Goal: Navigation & Orientation: Find specific page/section

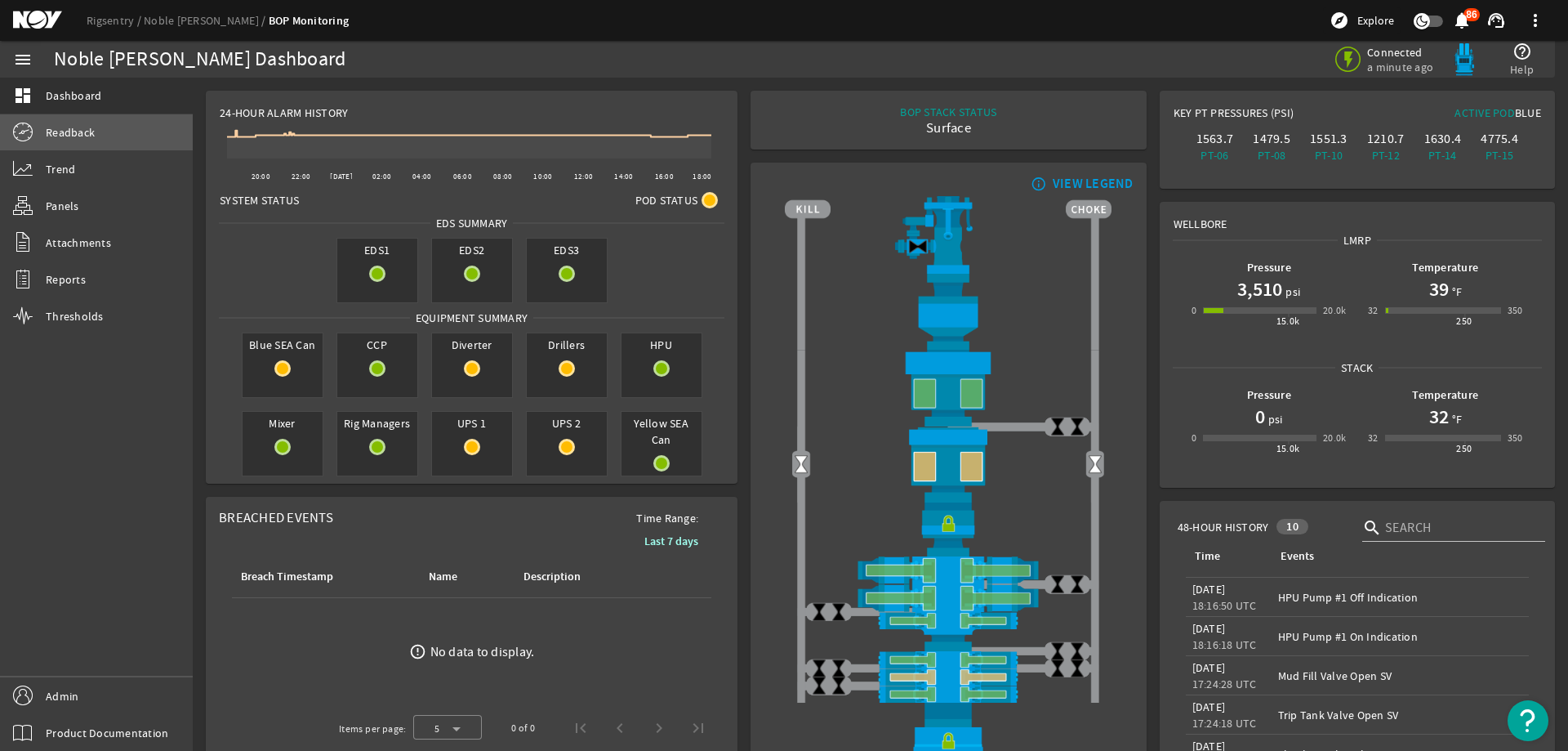
click at [88, 129] on span "Readback" at bounding box center [70, 133] width 49 height 16
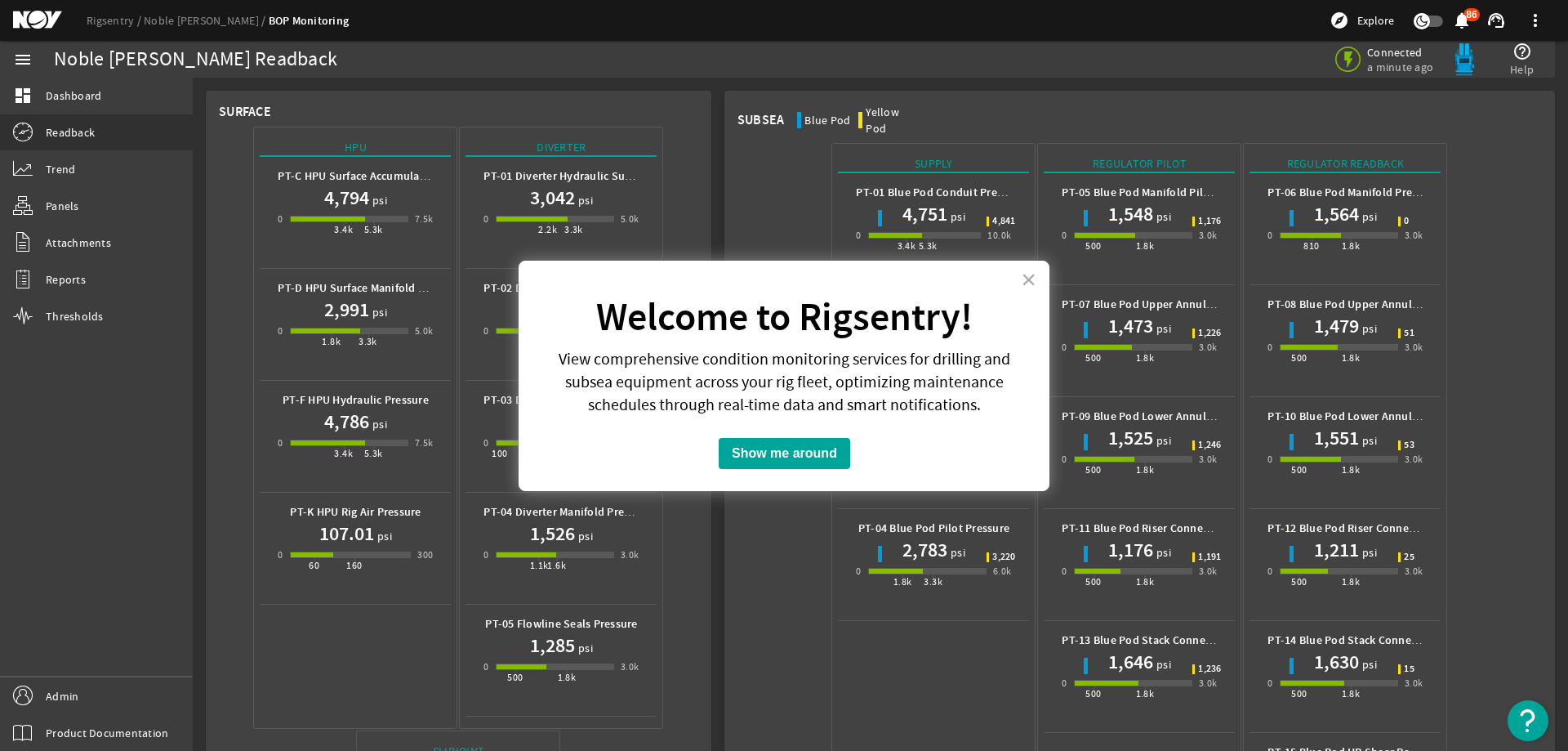
click at [1037, 283] on div "× Welcome to Rigsentry! View comprehensive condition monitoring services for dr…" at bounding box center [784, 375] width 530 height 230
click at [1032, 276] on button "×" at bounding box center [1029, 279] width 16 height 26
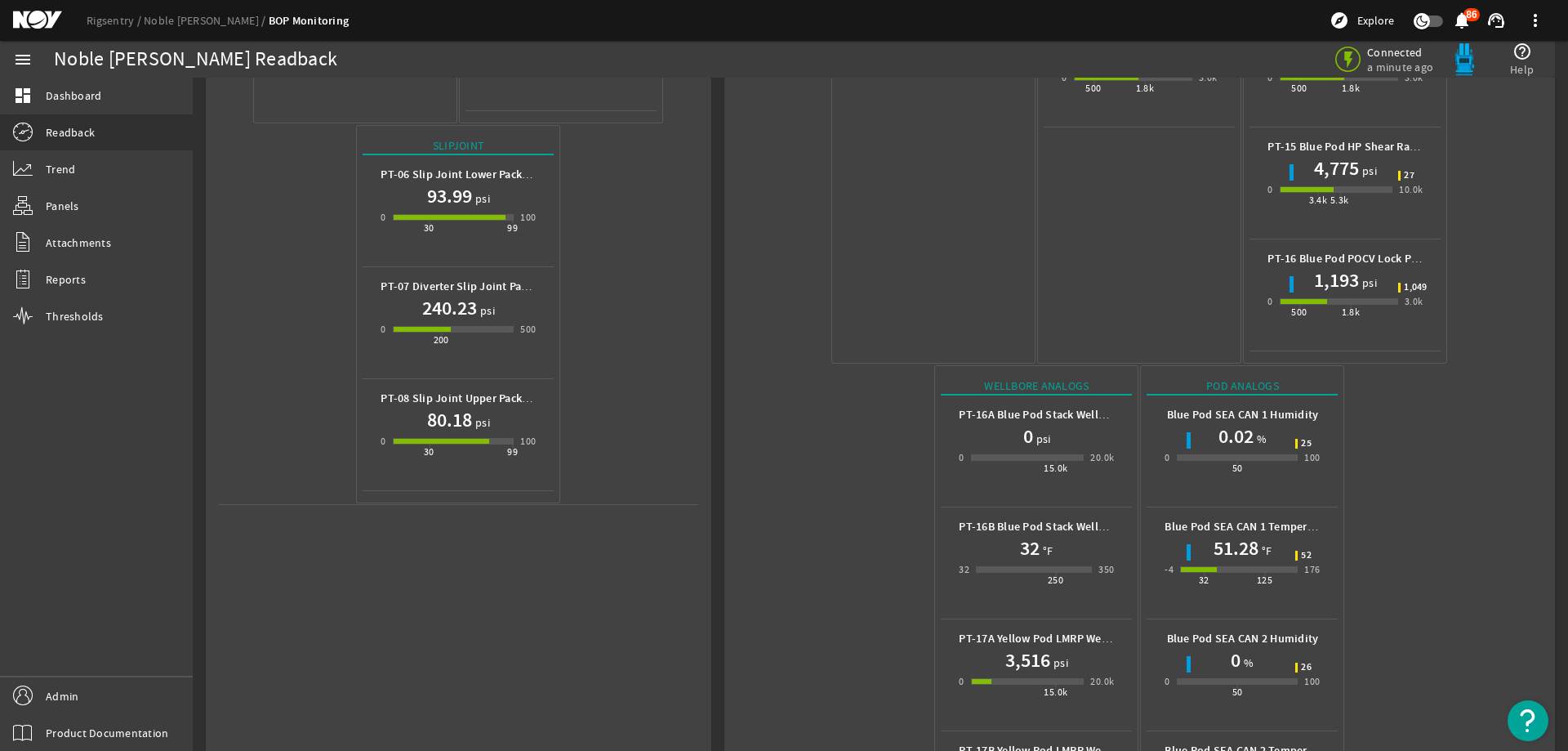
scroll to position [721, 0]
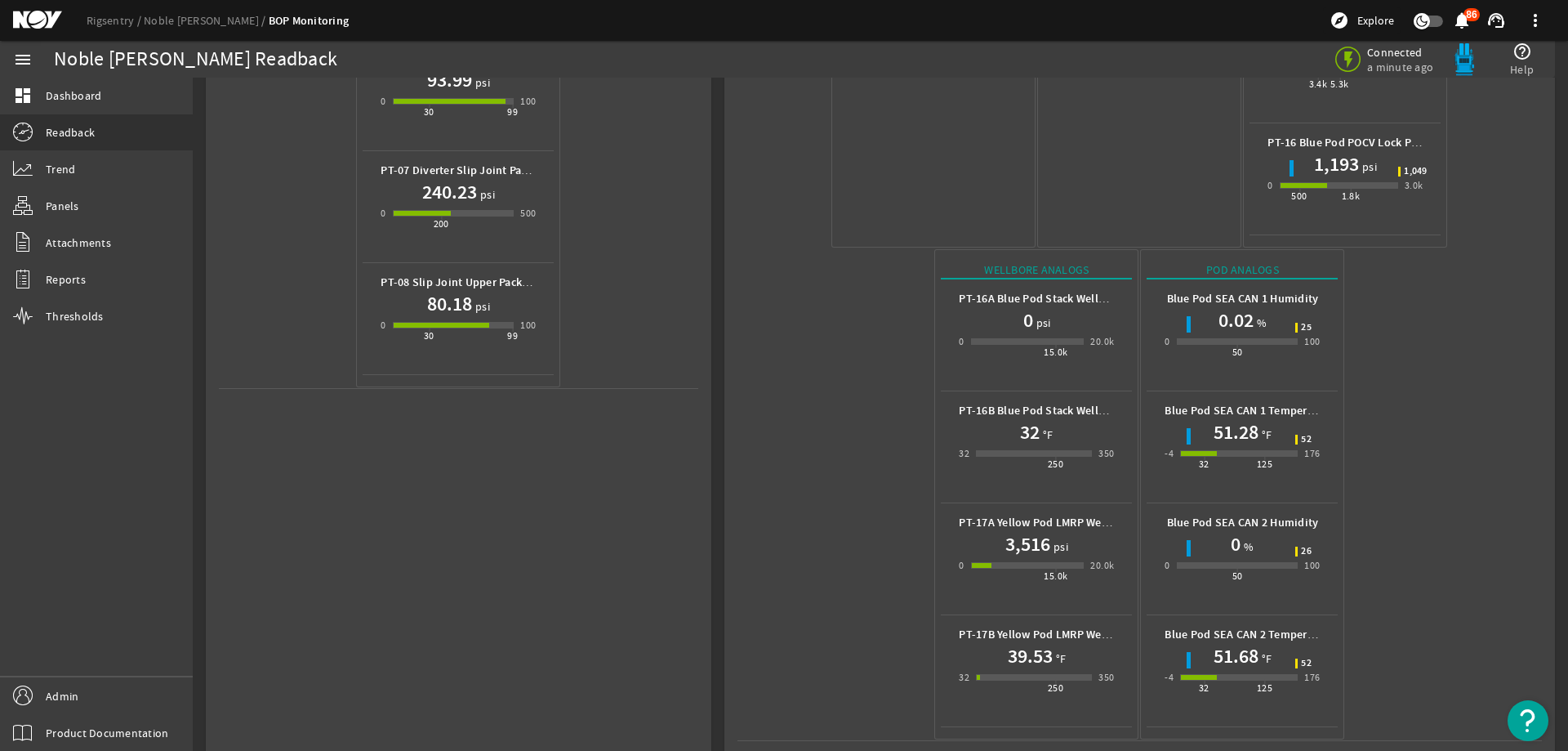
click at [44, 16] on mat-icon at bounding box center [50, 21] width 74 height 20
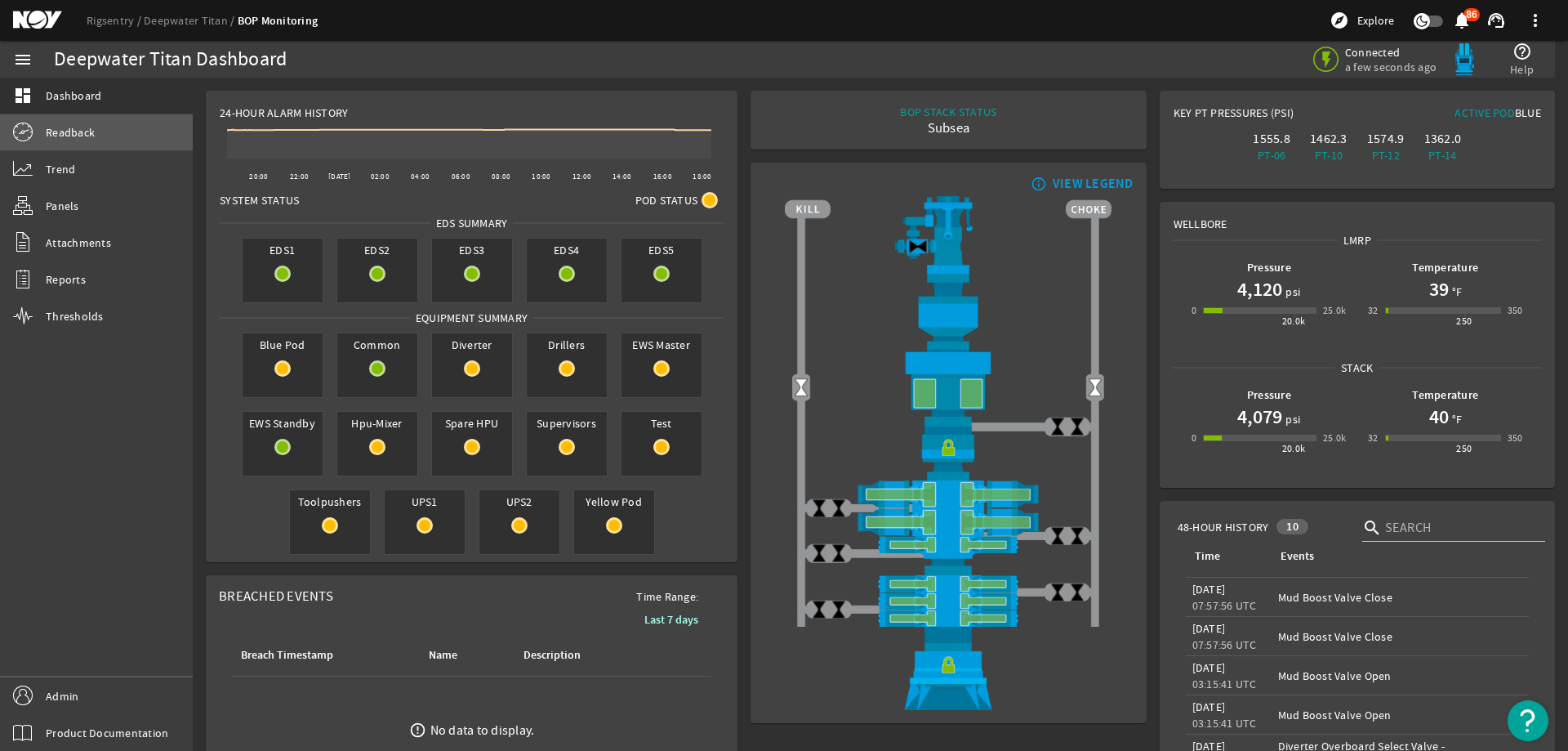
click at [81, 143] on link "Readback" at bounding box center [96, 133] width 192 height 36
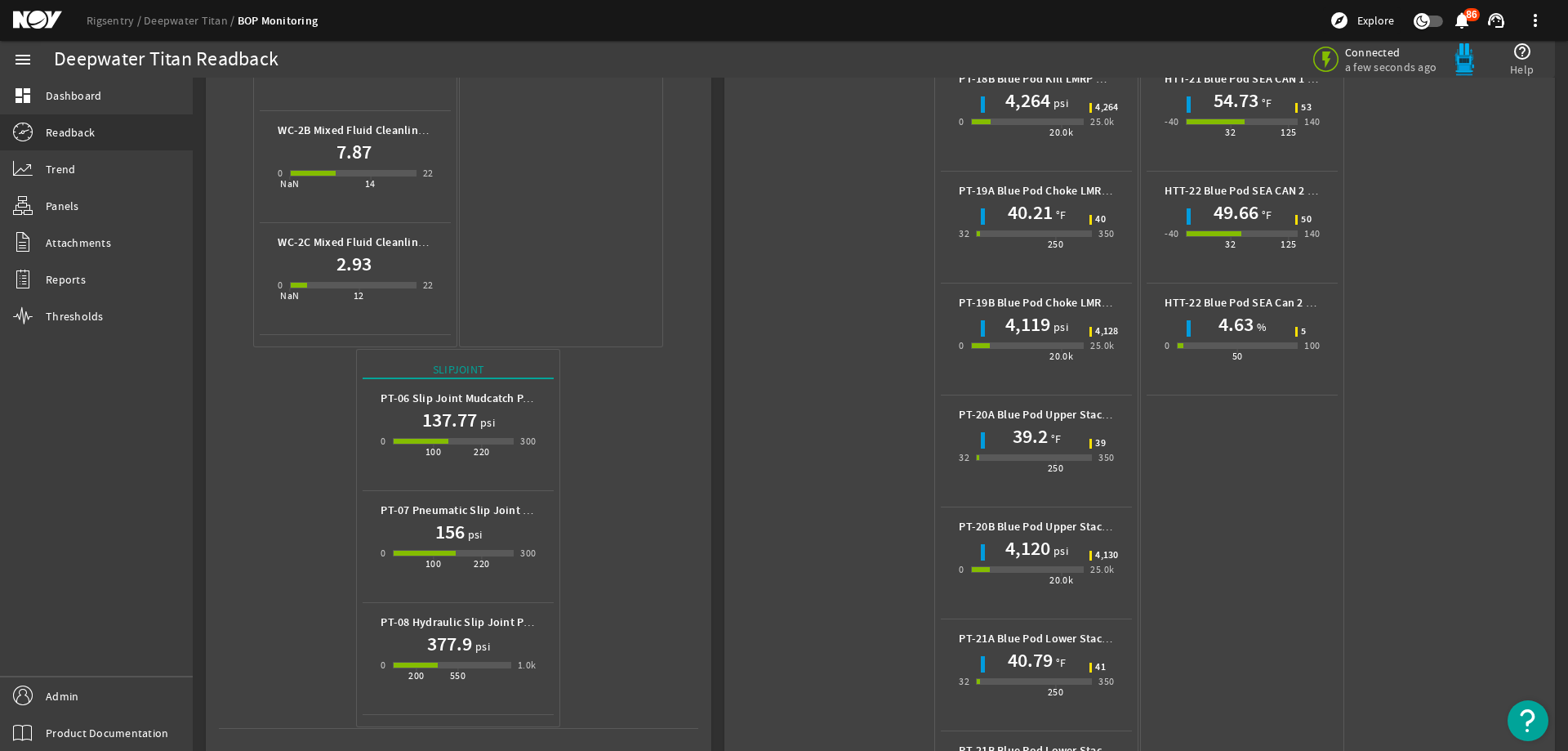
scroll to position [1226, 0]
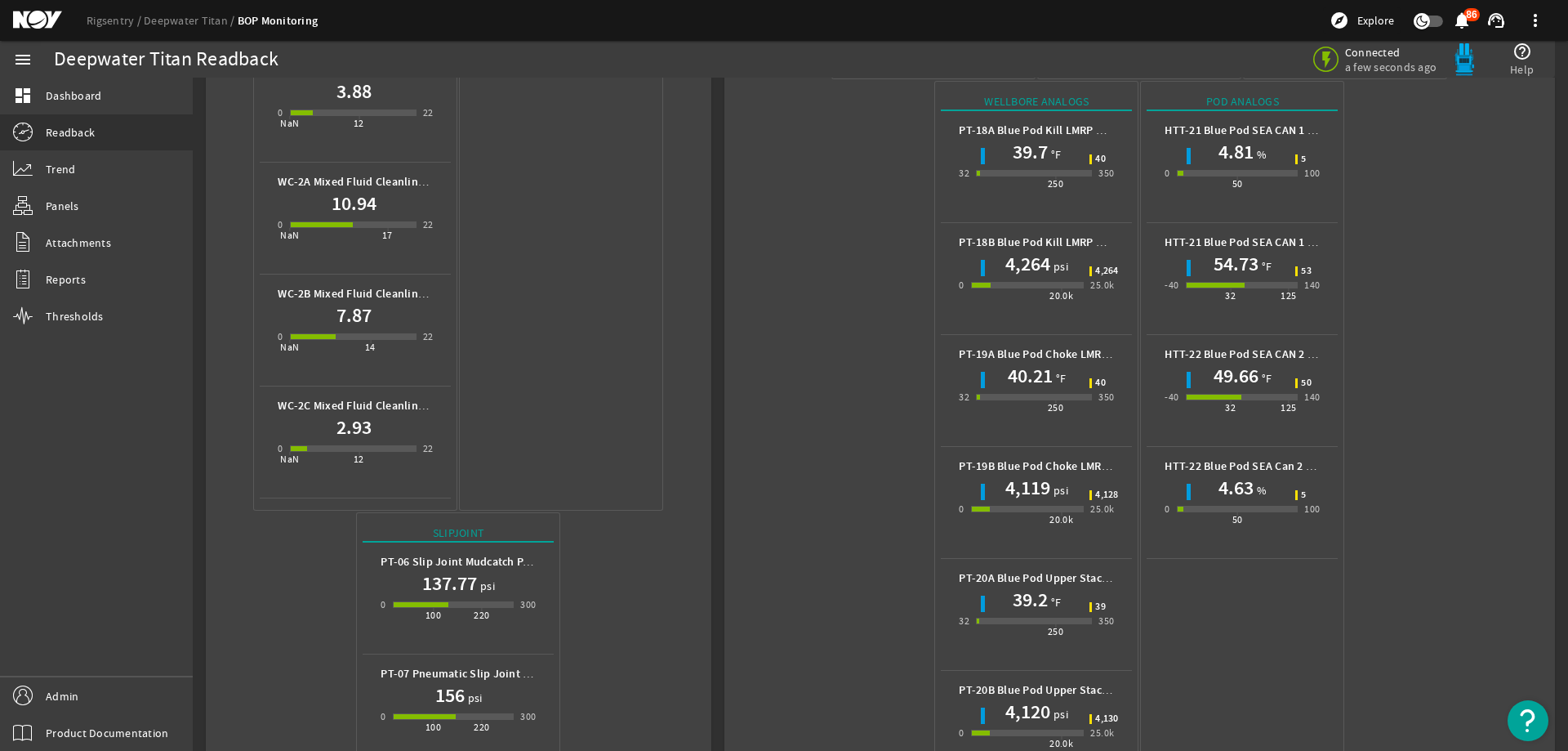
click at [50, 17] on mat-icon at bounding box center [50, 21] width 74 height 20
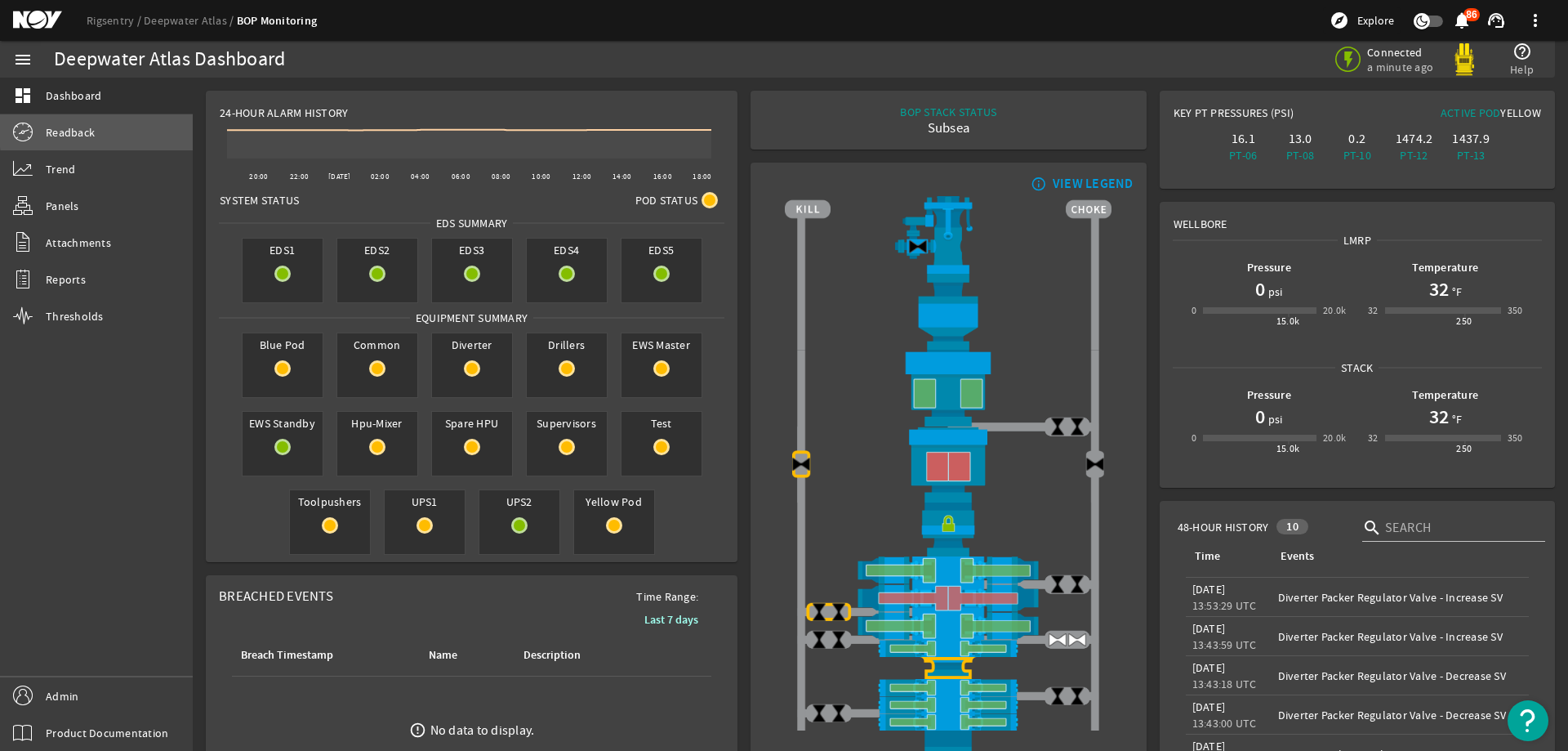
click at [120, 129] on link "Readback" at bounding box center [96, 133] width 192 height 36
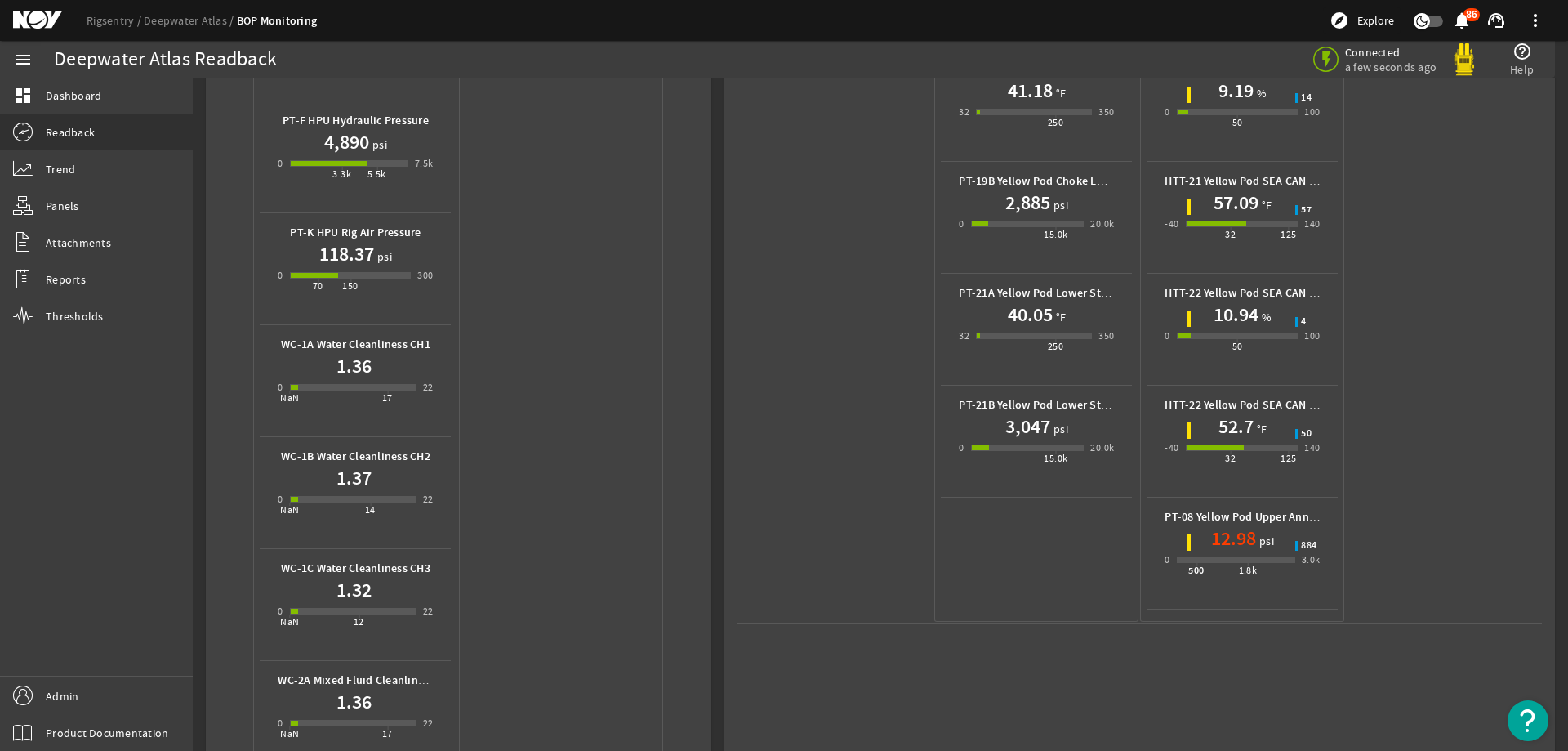
scroll to position [571, 0]
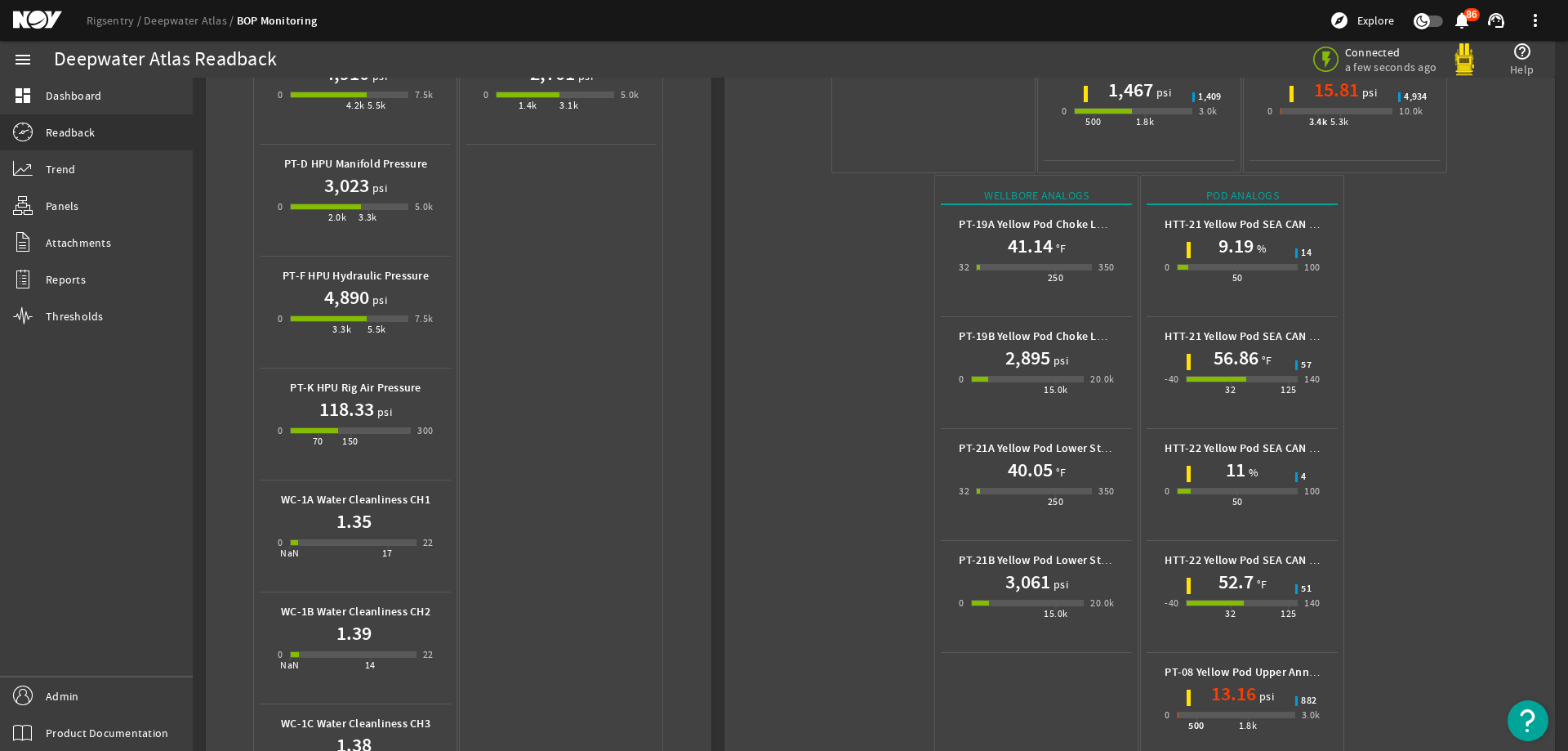
click at [49, 15] on mat-icon at bounding box center [50, 21] width 74 height 20
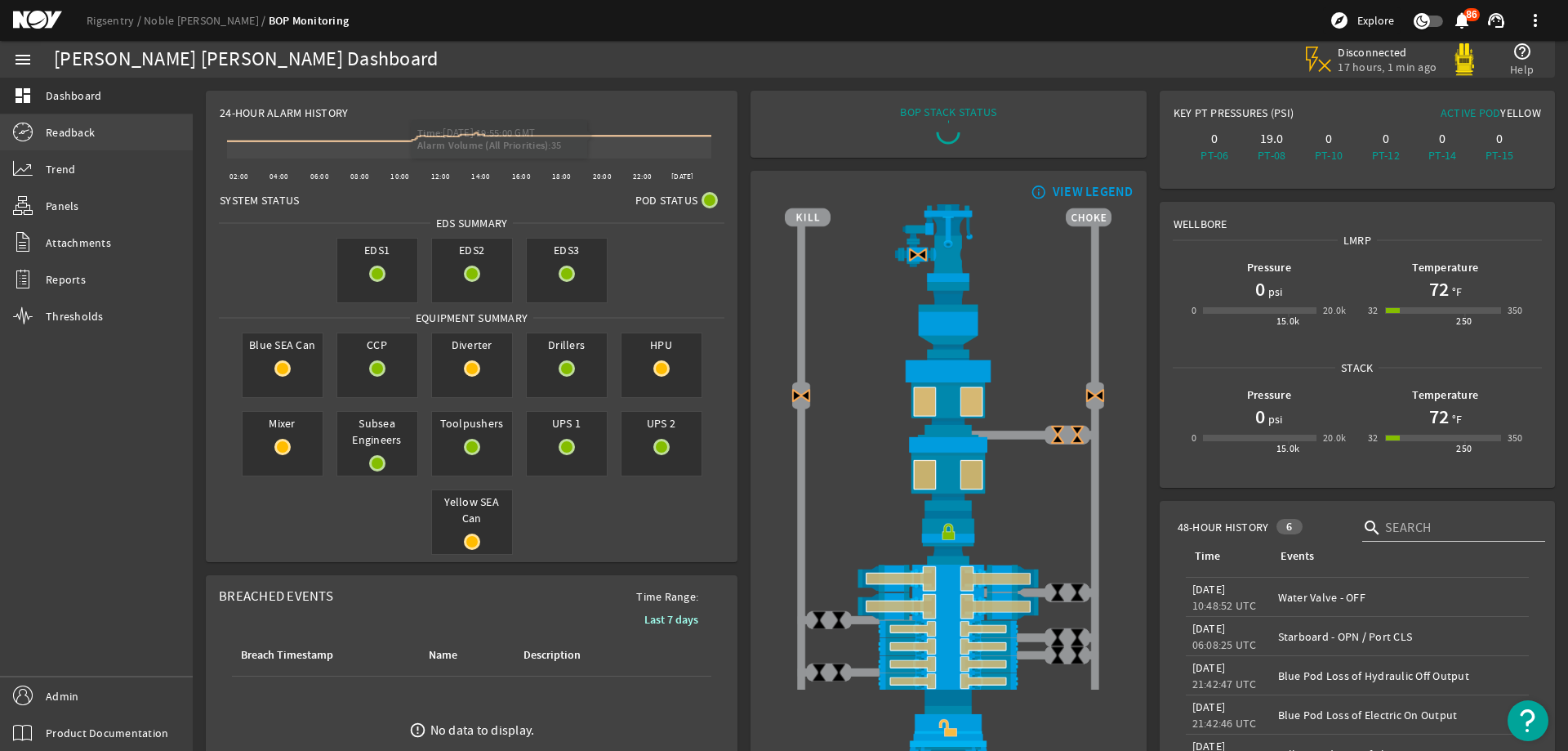
click at [84, 138] on span "Readback" at bounding box center [70, 133] width 49 height 16
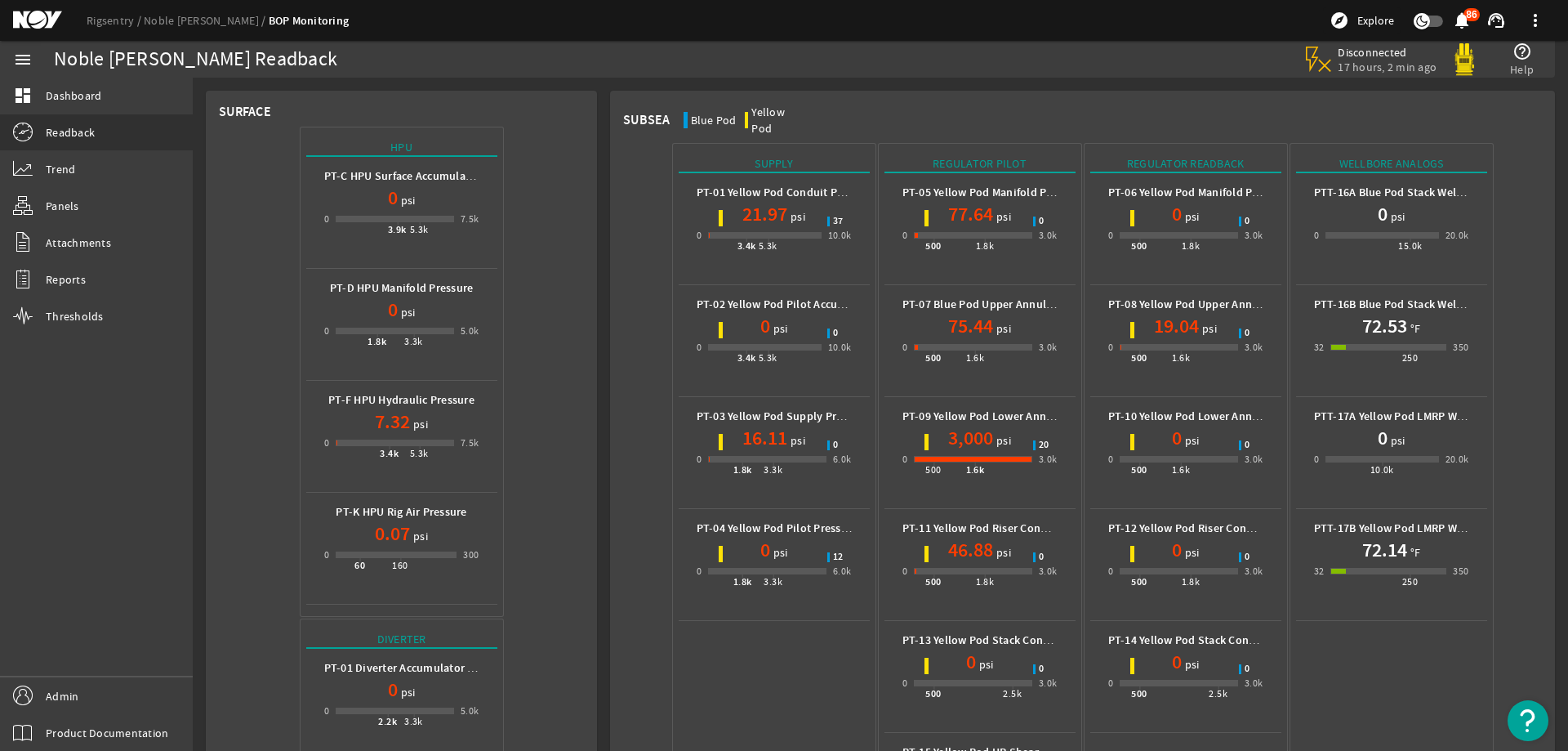
click at [41, 20] on mat-icon at bounding box center [50, 21] width 74 height 20
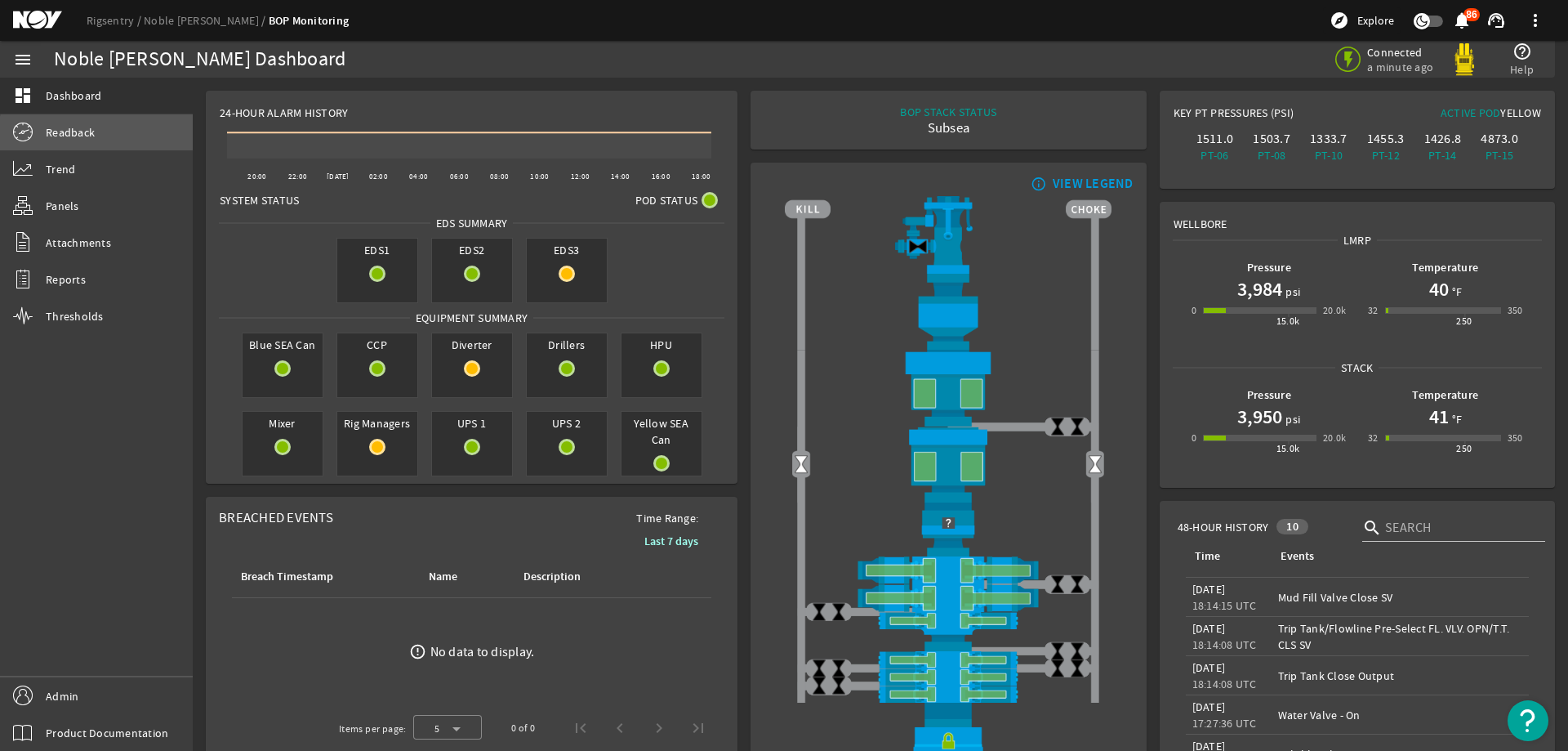
click at [111, 140] on link "Readback" at bounding box center [96, 133] width 192 height 36
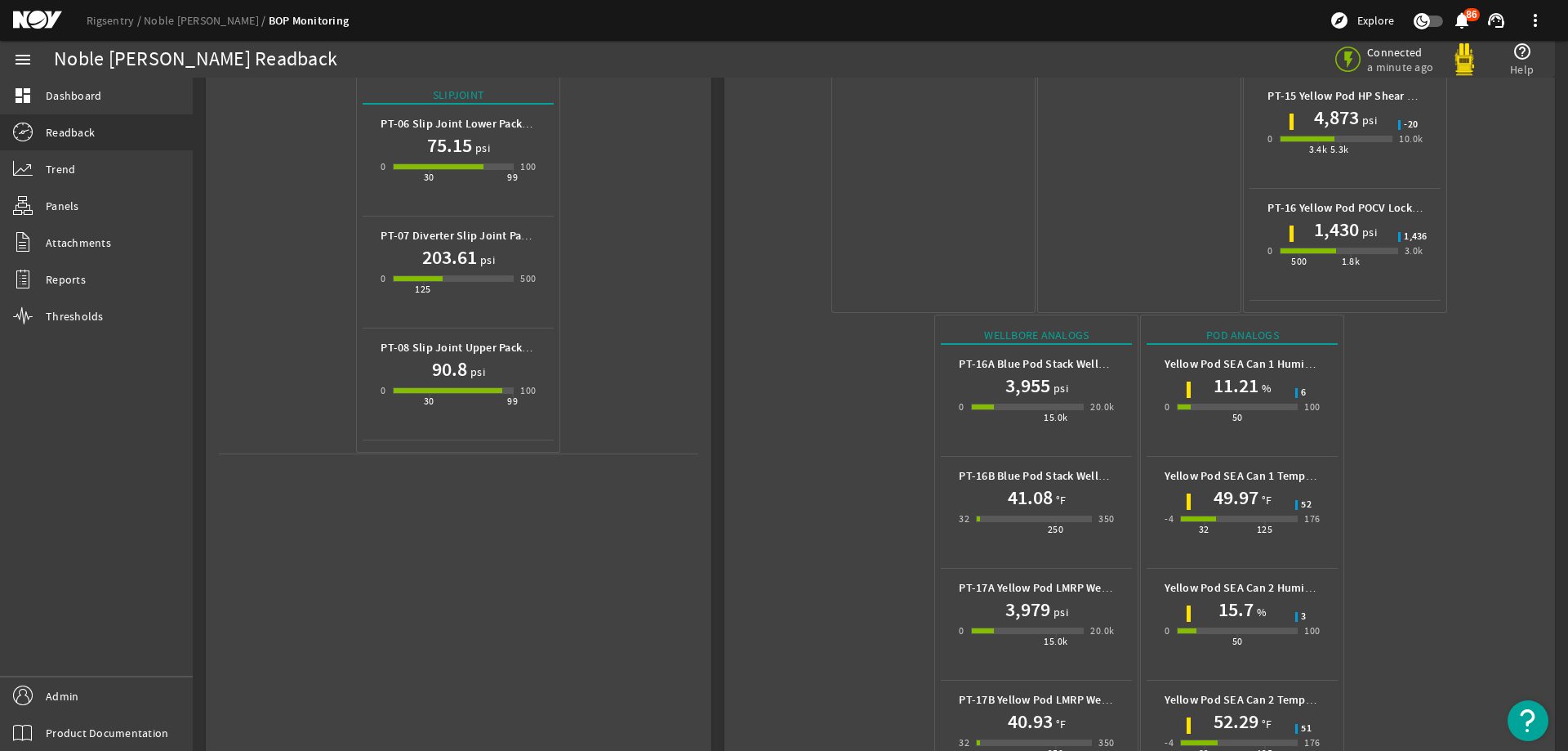
scroll to position [721, 0]
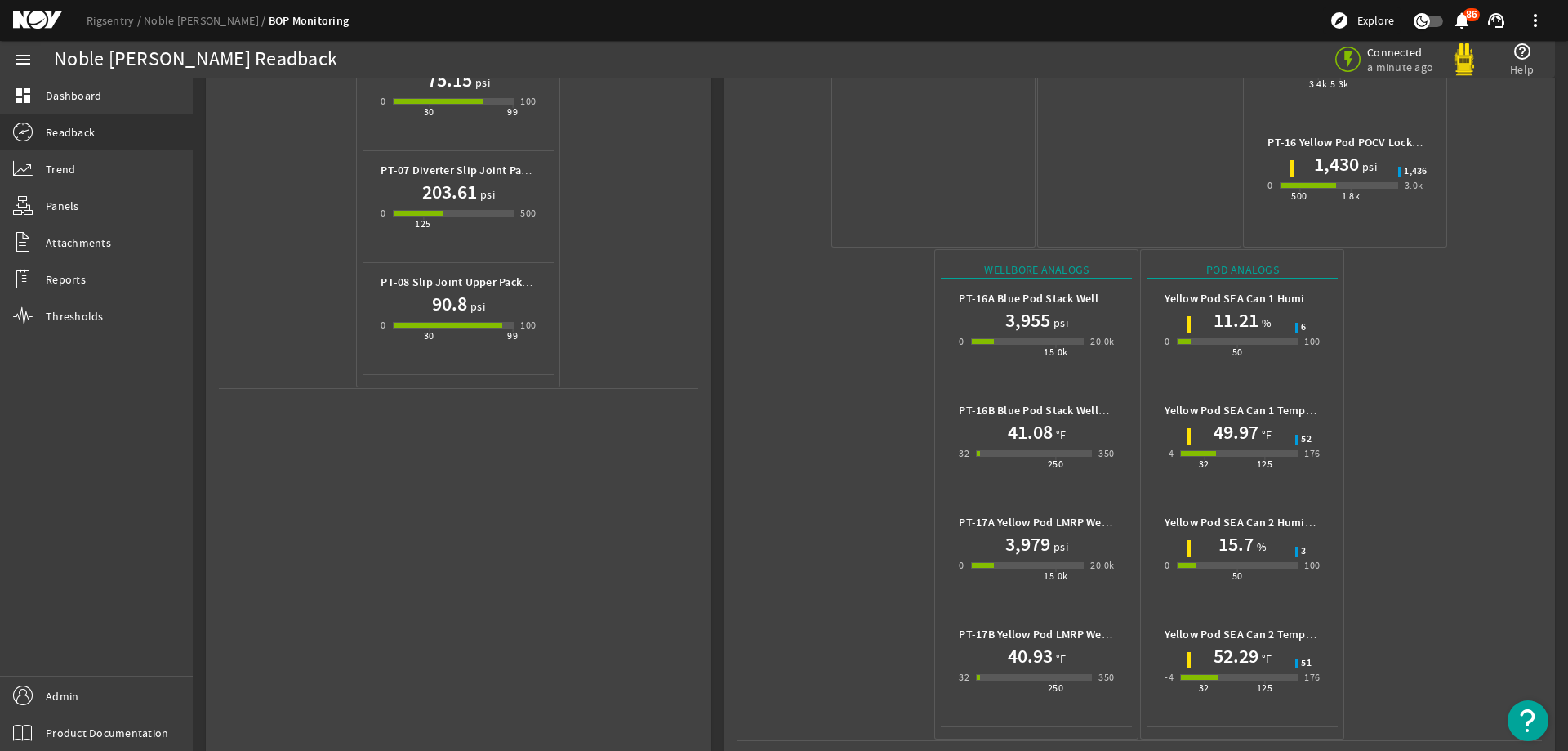
click at [40, 20] on mat-icon at bounding box center [50, 21] width 74 height 20
